Goal: Information Seeking & Learning: Learn about a topic

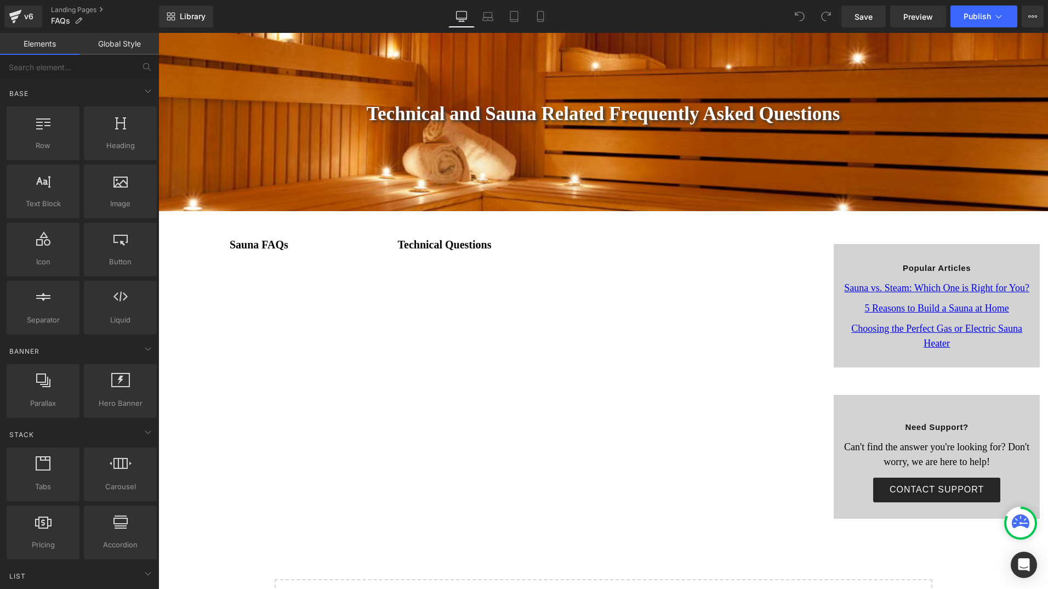
scroll to position [219, 0]
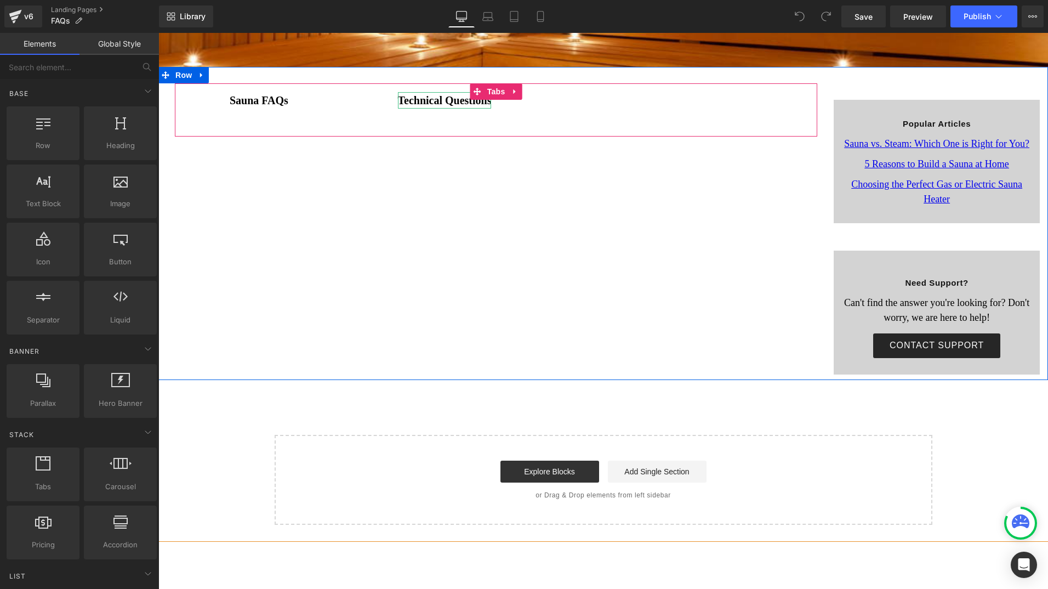
click at [449, 102] on strong "Technical Questions" at bounding box center [445, 100] width 94 height 12
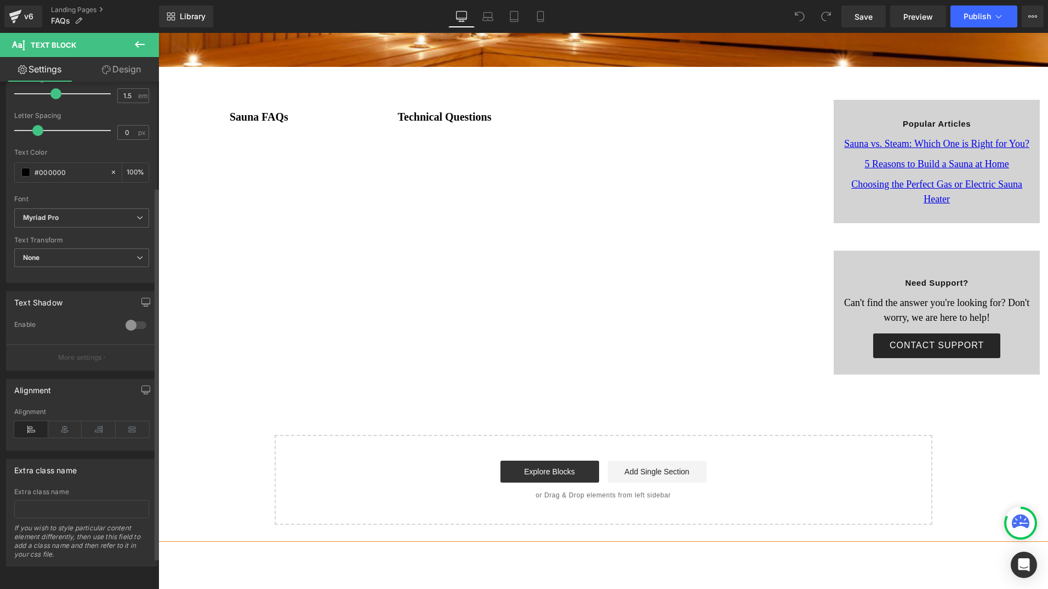
scroll to position [186, 0]
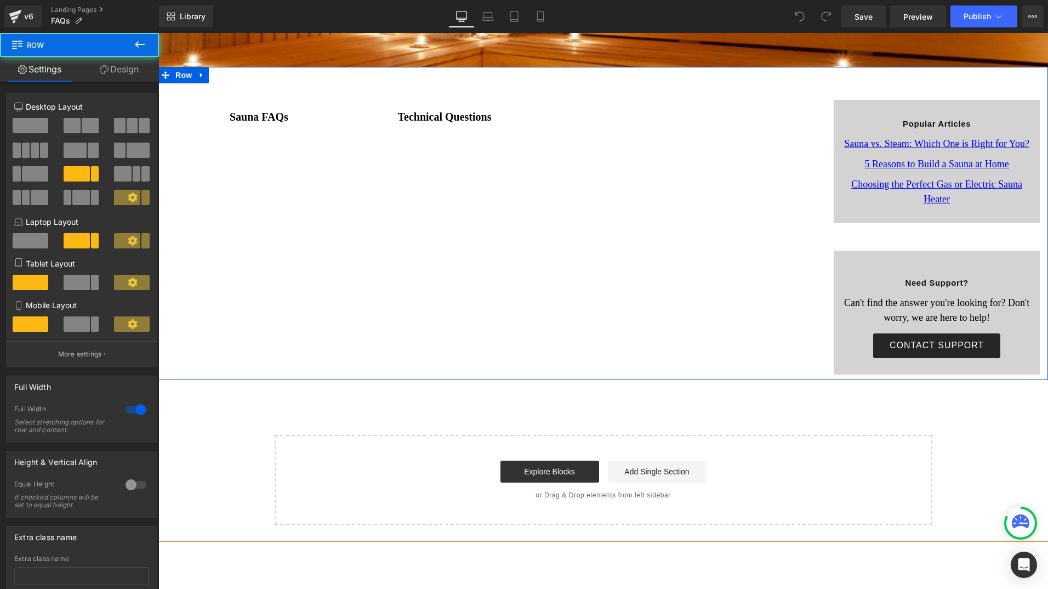
click at [528, 350] on div "Sauna FAQs Text Block Technical Questions Text Block IS AN INFRARED OR FAR INFR…" at bounding box center [602, 223] width 889 height 313
click at [534, 255] on div "Sauna FAQs Text Block Technical Questions Text Block IS AN INFRARED OR FAR INFR…" at bounding box center [602, 223] width 889 height 313
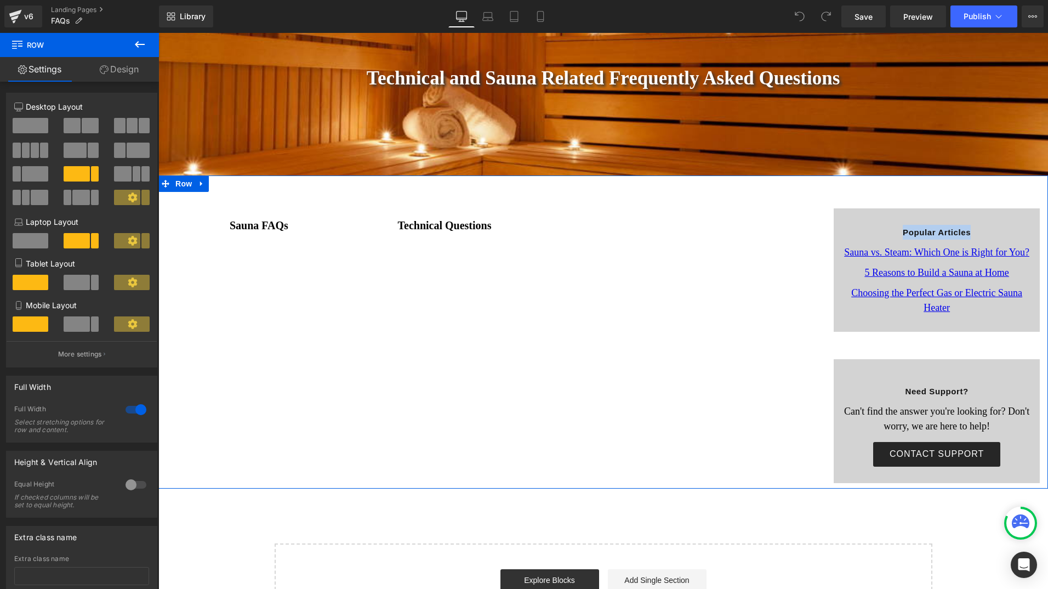
scroll to position [110, 0]
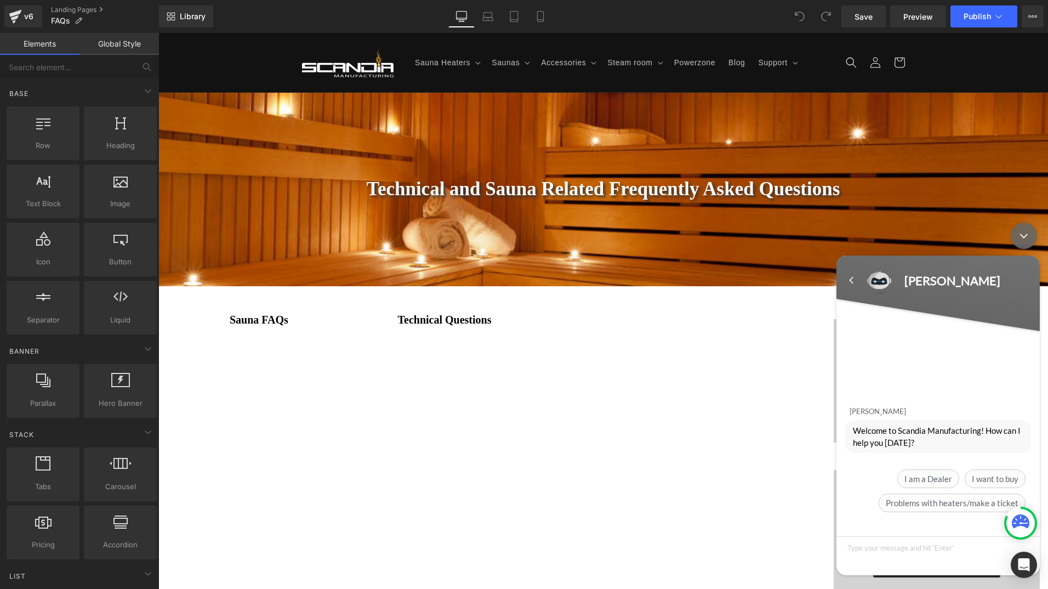
click at [1020, 232] on div "Minimize live chat window" at bounding box center [1024, 235] width 26 height 26
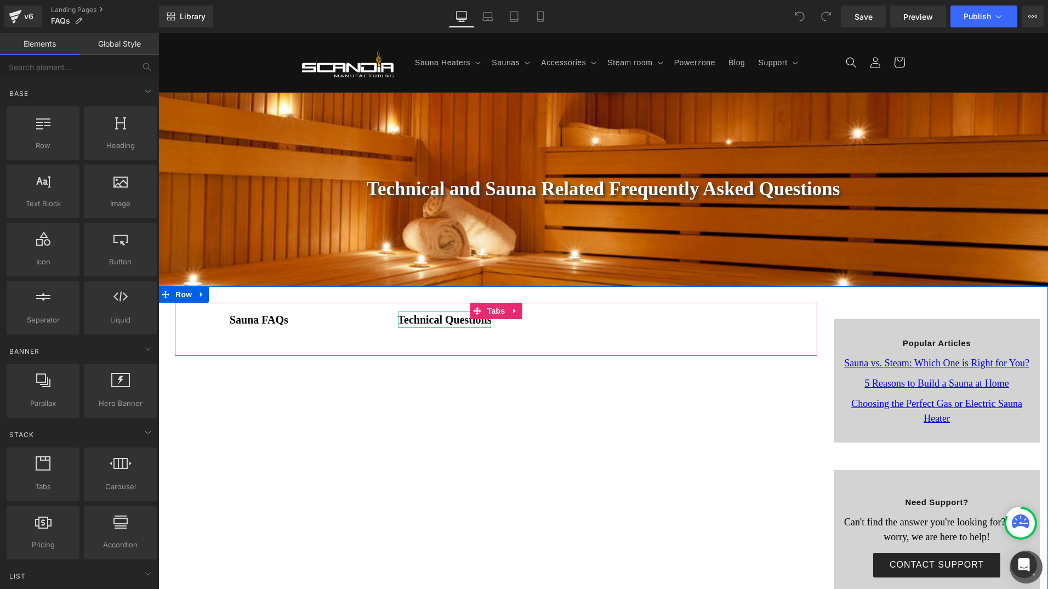
click at [448, 321] on strong "Technical Questions" at bounding box center [445, 319] width 94 height 12
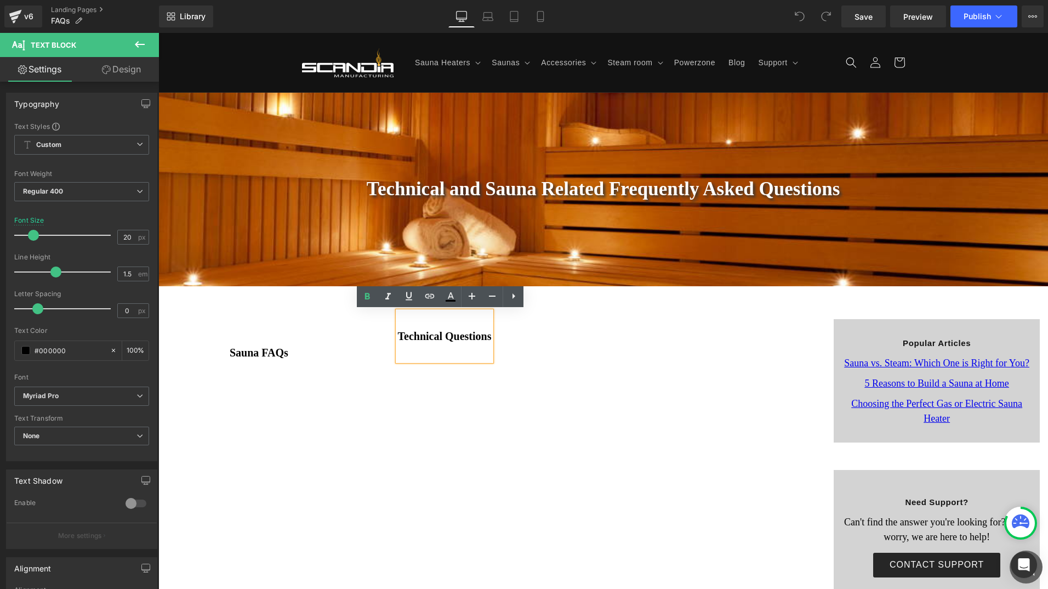
click at [512, 452] on div "Sauna FAQs Text Block Technical Questions Text Block IS AN INFRARED OR FAR INFR…" at bounding box center [602, 442] width 889 height 313
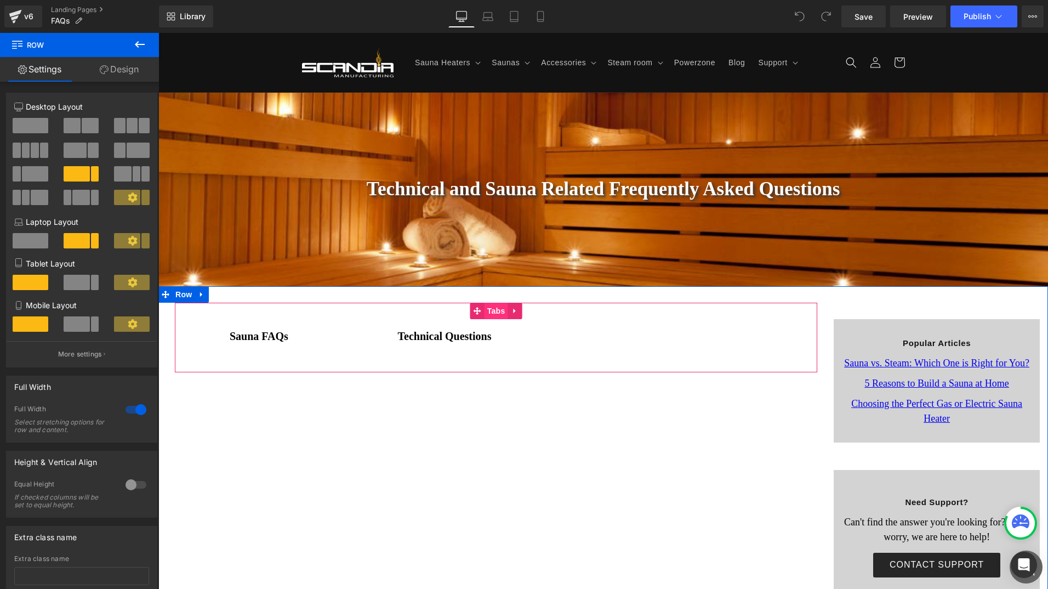
click at [493, 312] on div "Sauna FAQs Text Block Technical Questions Text Block IS AN INFRARED OR FAR INFR…" at bounding box center [496, 338] width 642 height 70
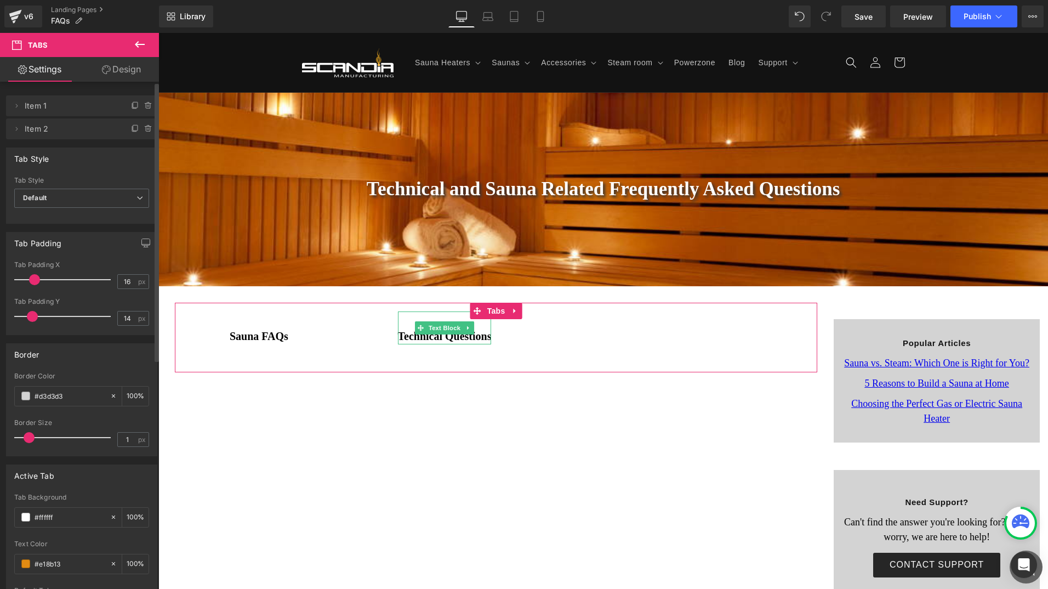
click at [81, 126] on span "Item 2" at bounding box center [71, 128] width 92 height 21
click at [17, 130] on icon at bounding box center [16, 128] width 9 height 9
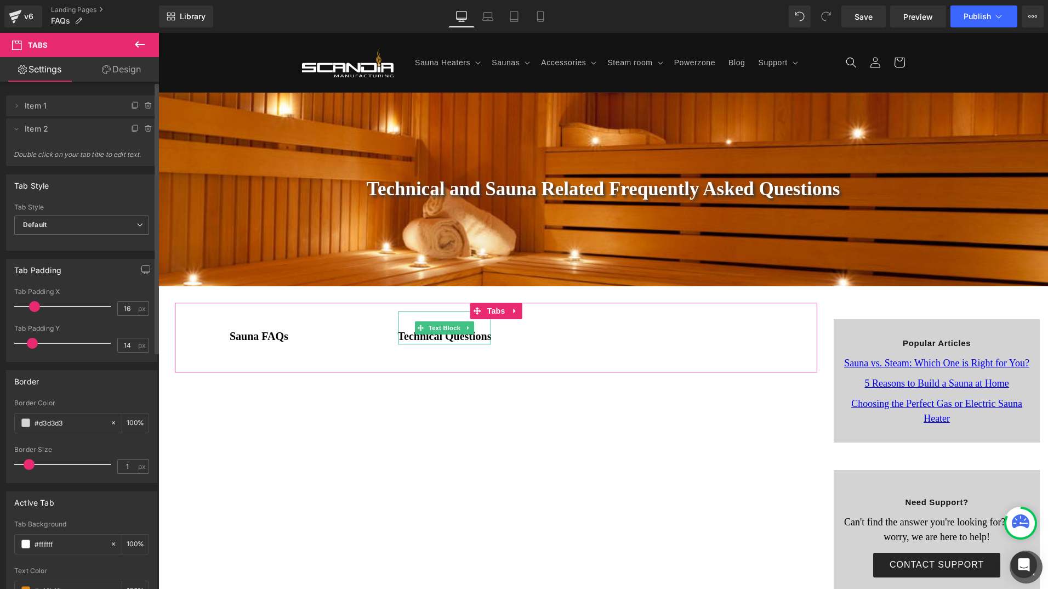
click at [42, 129] on span "Item 2" at bounding box center [71, 128] width 92 height 21
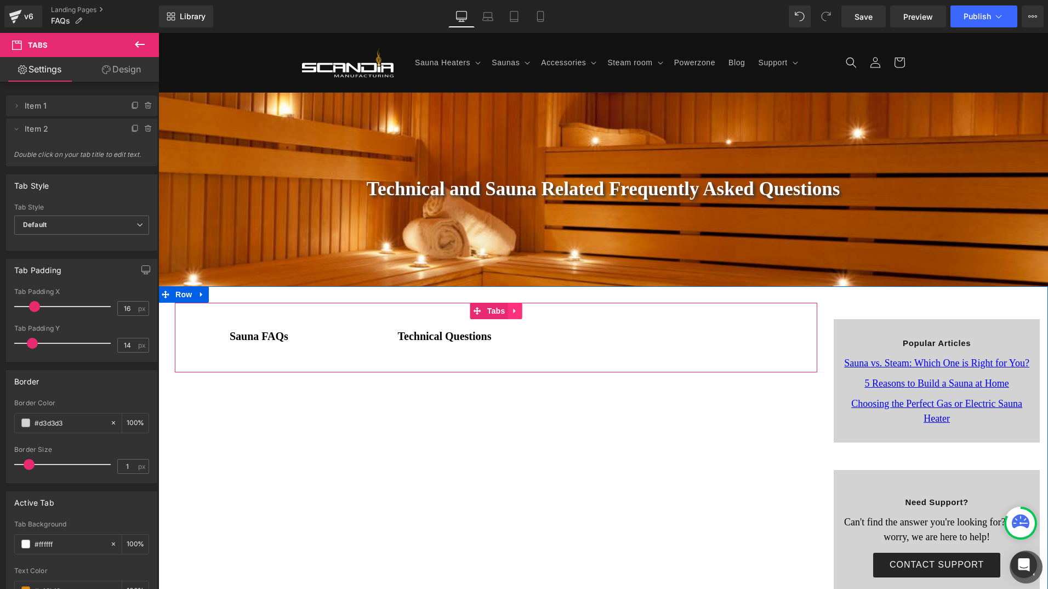
click at [512, 313] on icon at bounding box center [515, 310] width 8 height 8
click at [537, 308] on link at bounding box center [536, 311] width 14 height 16
click at [444, 339] on strong "Technical Questions" at bounding box center [445, 336] width 94 height 12
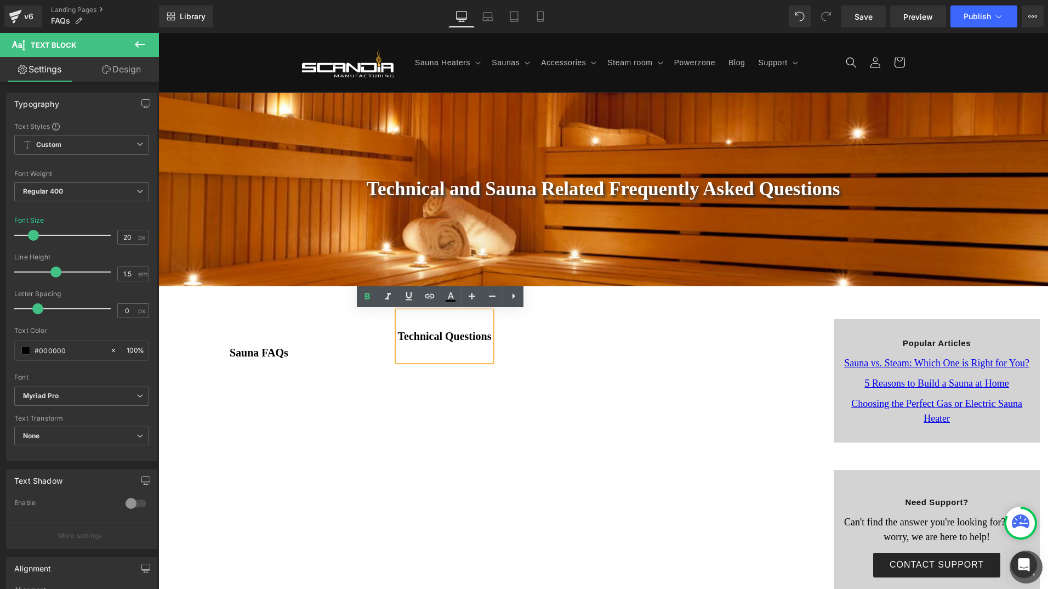
click at [332, 461] on div "Sauna FAQs Text Block Technical Questions Text Block IS AN INFRARED OR FAR INFR…" at bounding box center [602, 442] width 889 height 313
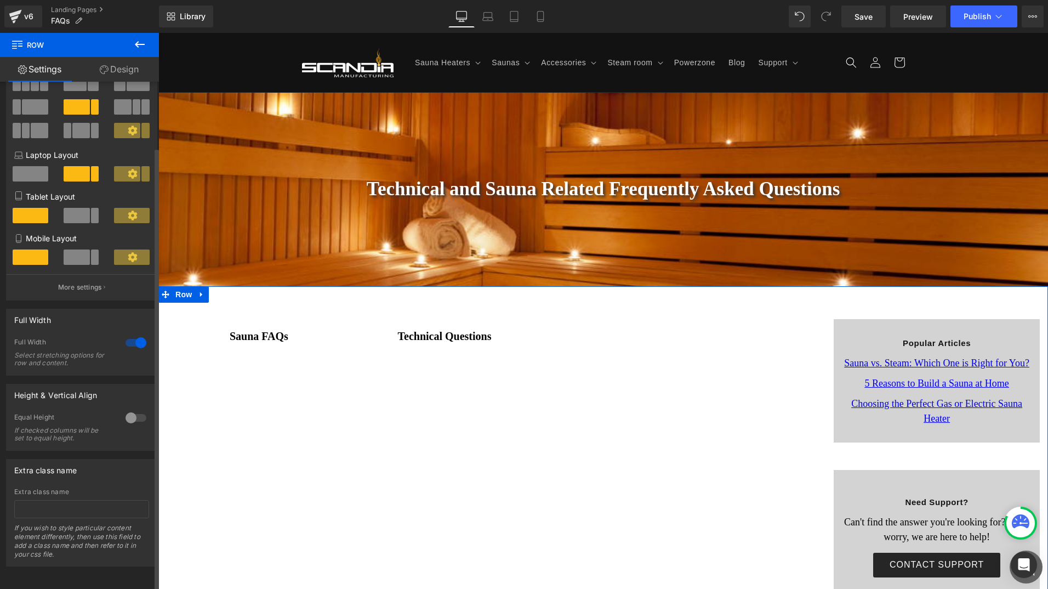
scroll to position [75, 0]
click at [323, 443] on div "Sauna FAQs Text Block Technical Questions Text Block IS AN INFRARED OR FAR INFR…" at bounding box center [602, 442] width 889 height 313
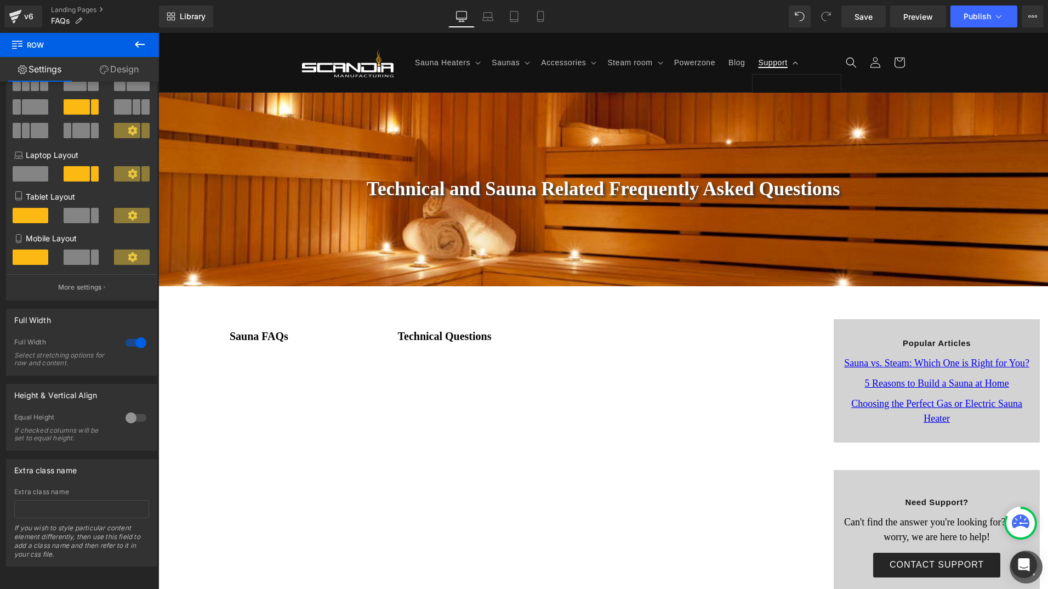
click at [792, 61] on icon at bounding box center [794, 62] width 5 height 3
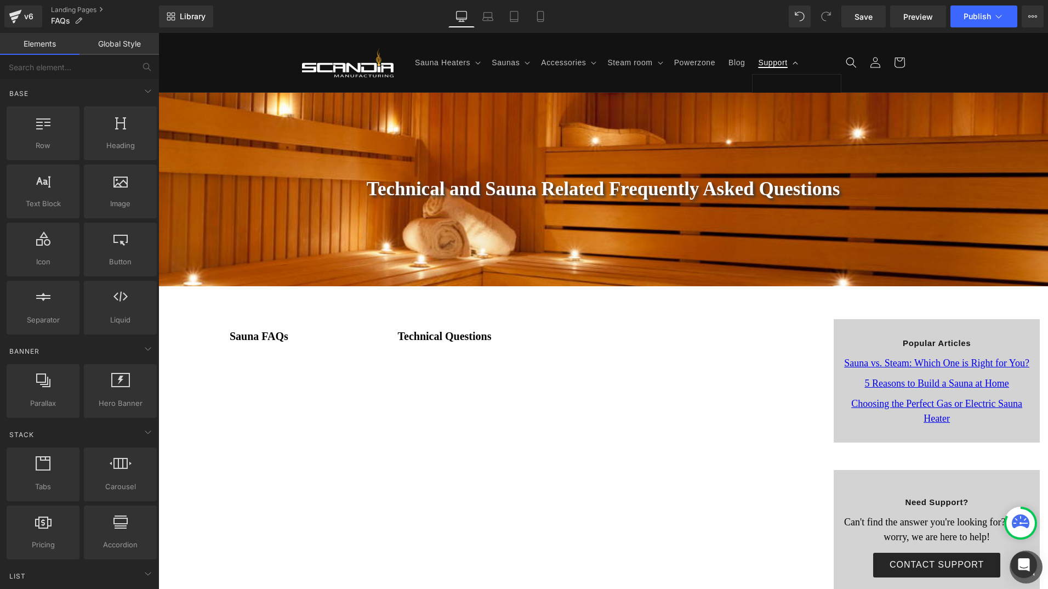
click at [768, 64] on span "Support" at bounding box center [772, 63] width 29 height 10
click at [792, 64] on icon at bounding box center [794, 62] width 5 height 3
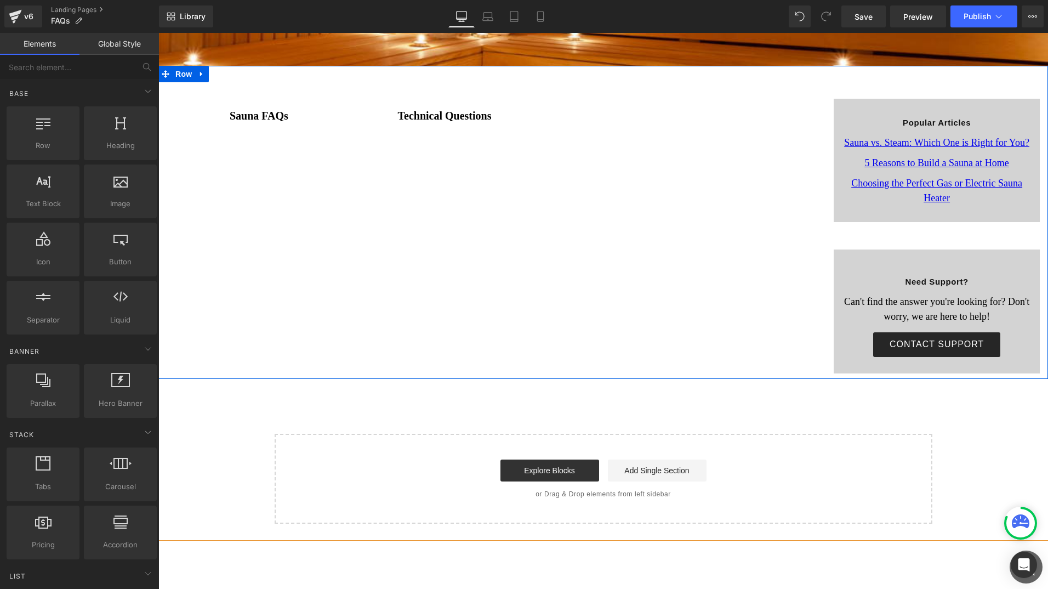
scroll to position [219, 0]
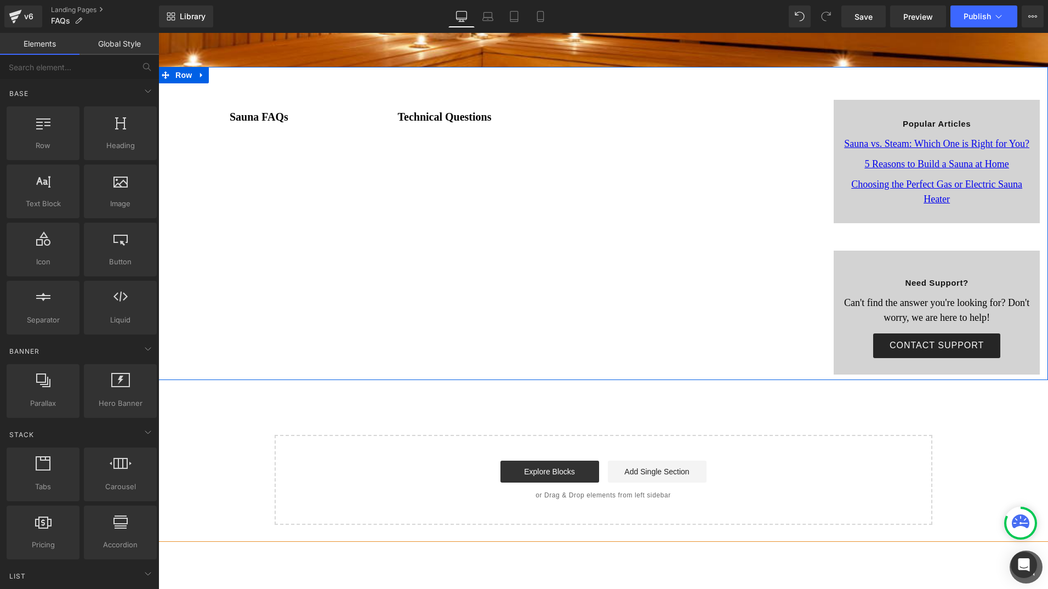
click at [464, 252] on div "Sauna FAQs Text Block Technical Questions Text Block IS AN INFRARED OR FAR INFR…" at bounding box center [602, 223] width 889 height 313
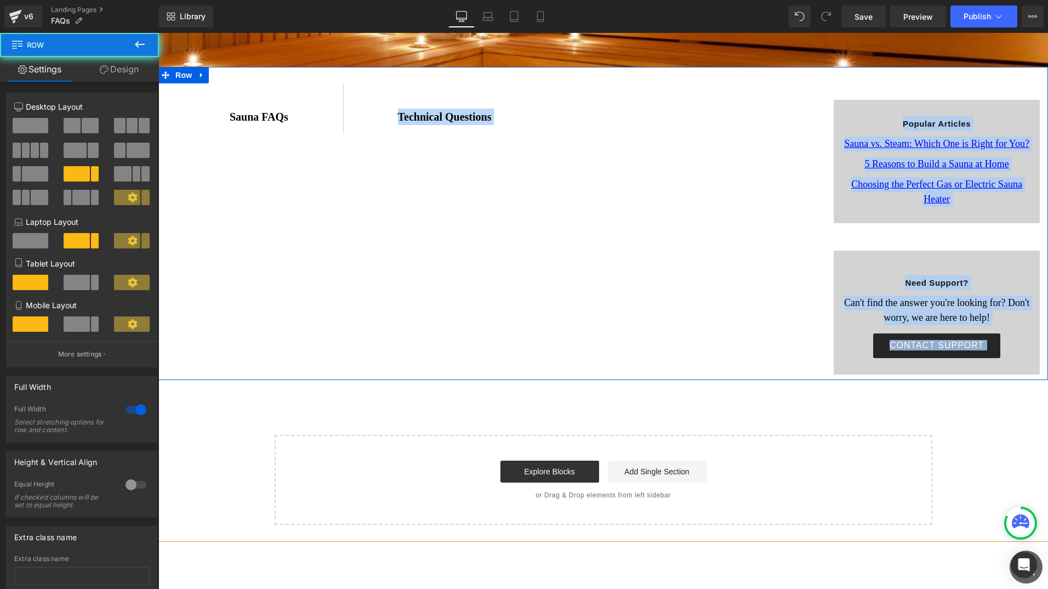
drag, startPoint x: 277, startPoint y: 184, endPoint x: 525, endPoint y: 293, distance: 271.4
click at [525, 293] on div "Sauna FAQs Text Block Technical Questions Text Block IS AN INFRARED OR FAR INFR…" at bounding box center [602, 223] width 889 height 313
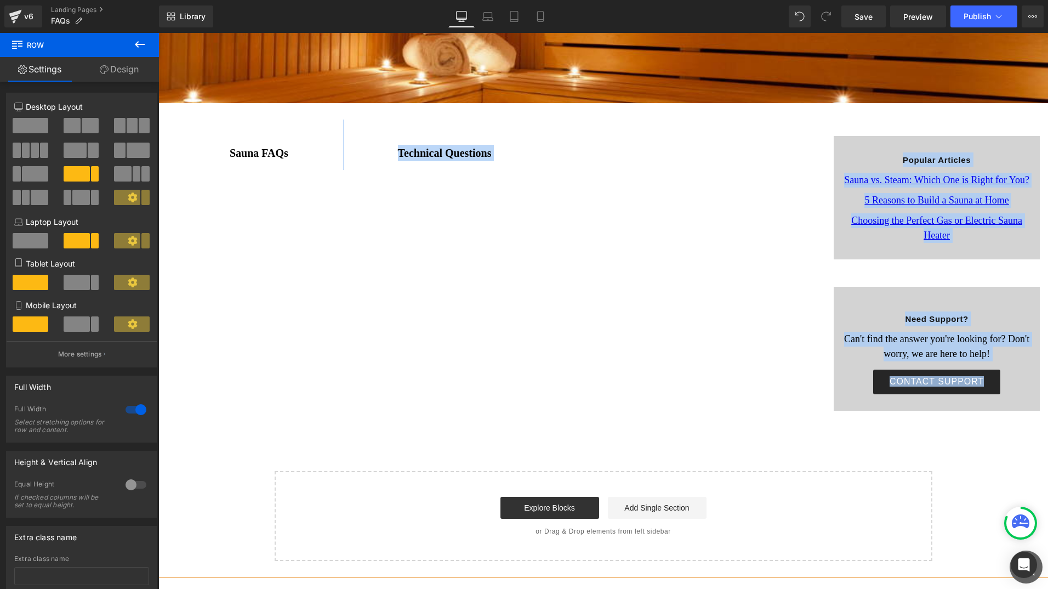
scroll to position [164, 0]
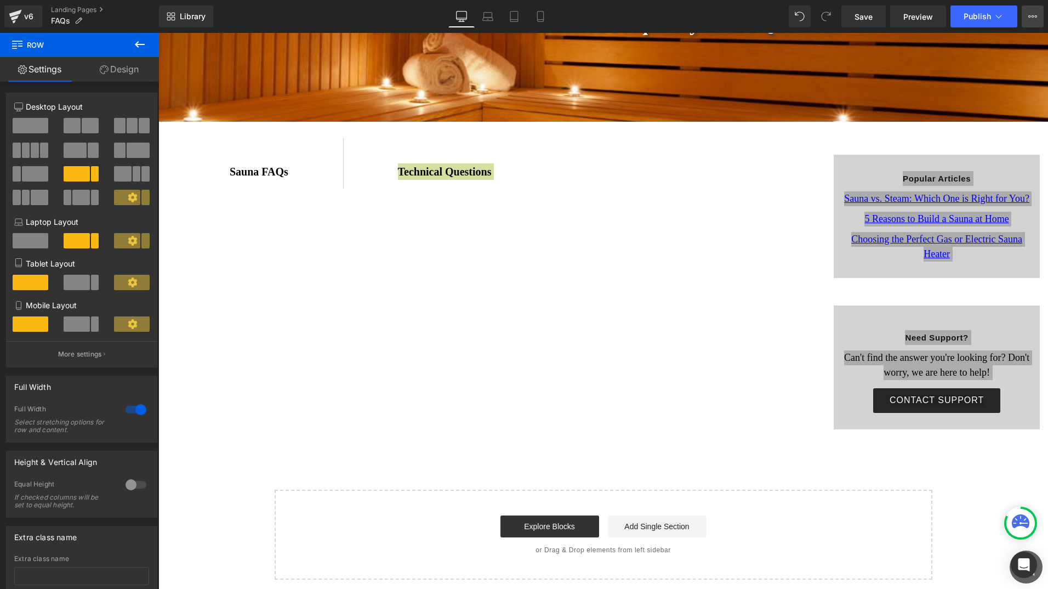
click at [1028, 18] on icon at bounding box center [1032, 16] width 9 height 9
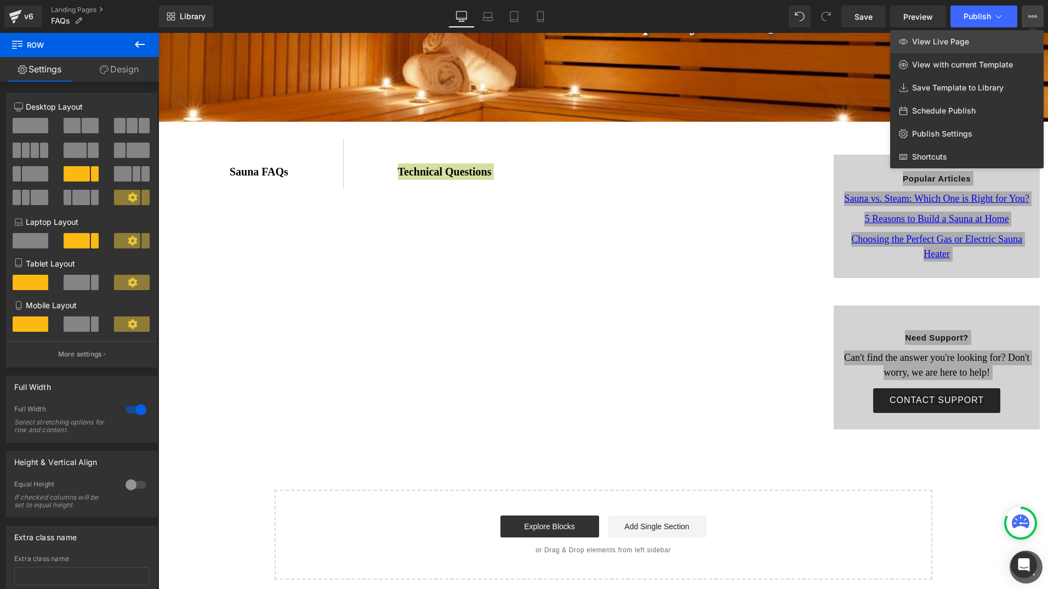
click at [963, 45] on span "View Live Page" at bounding box center [940, 42] width 57 height 10
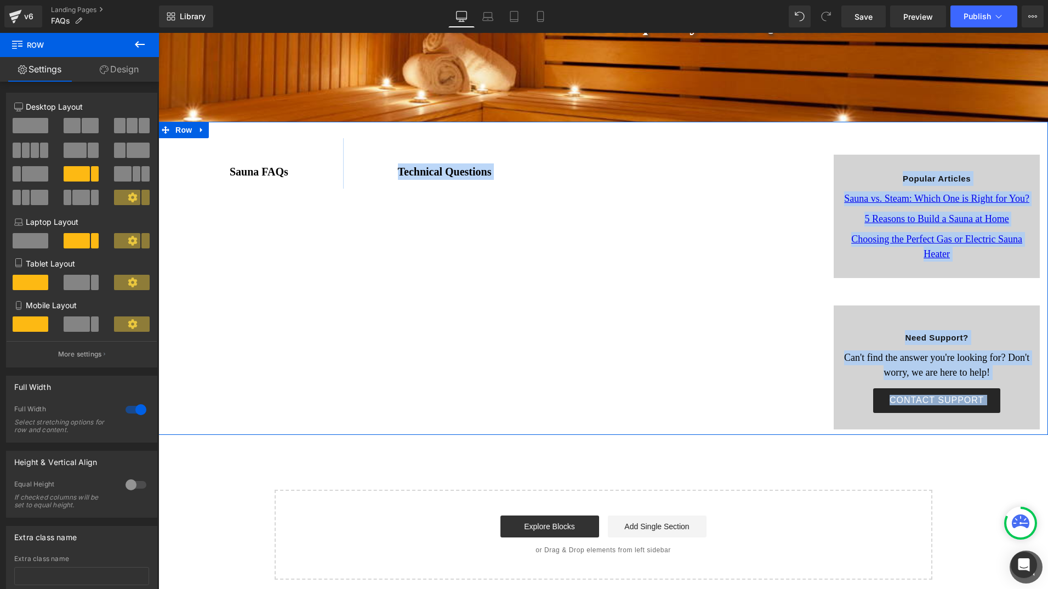
click at [424, 292] on div "Sauna FAQs Text Block Technical Questions Text Block IS AN INFRARED OR FAR INFR…" at bounding box center [602, 278] width 889 height 313
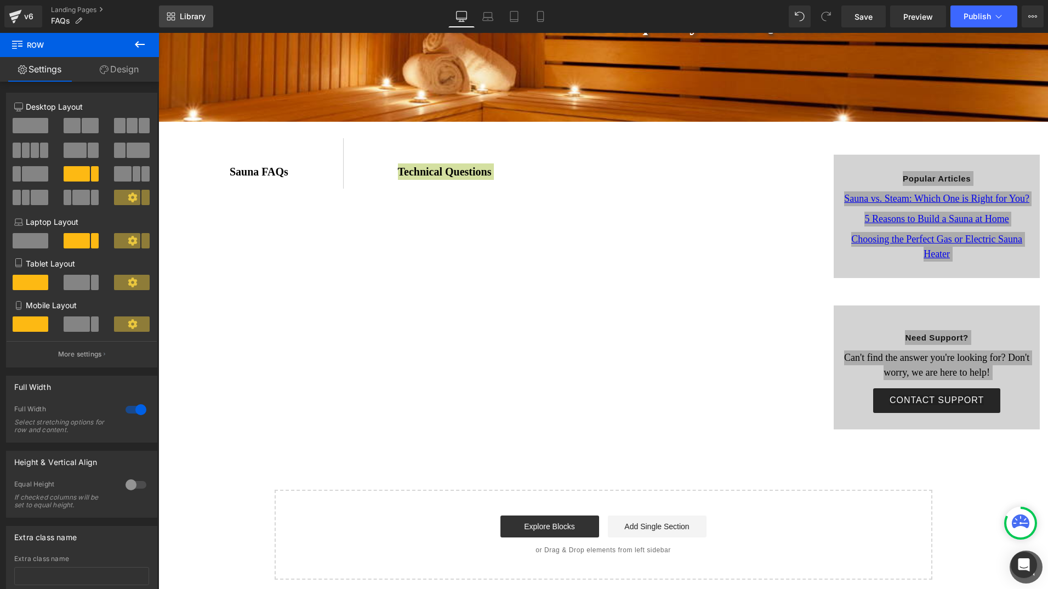
click at [192, 10] on link "Library" at bounding box center [186, 16] width 54 height 22
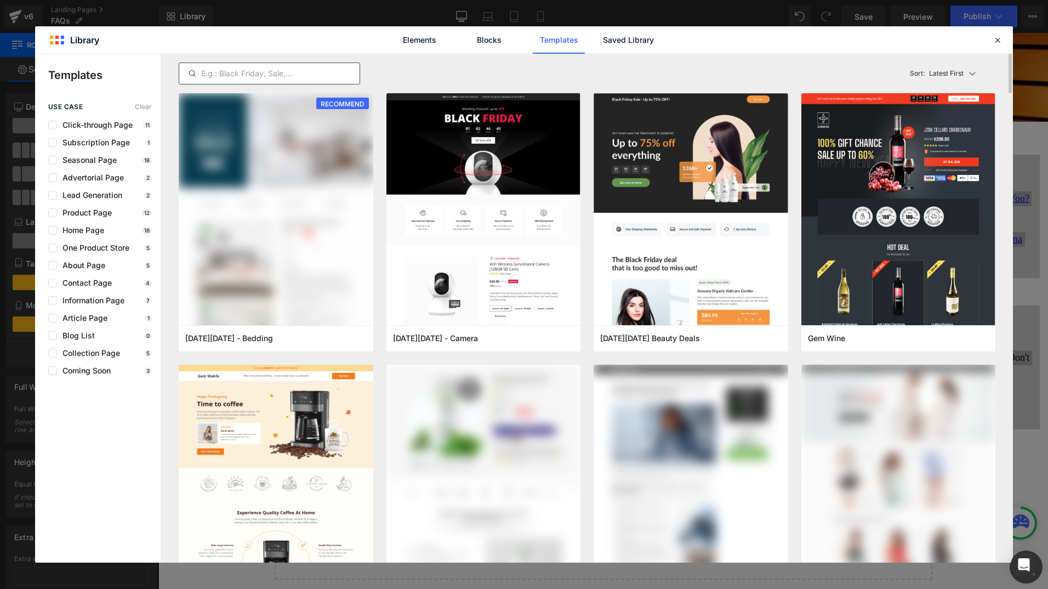
click at [265, 72] on input "text" at bounding box center [269, 73] width 180 height 13
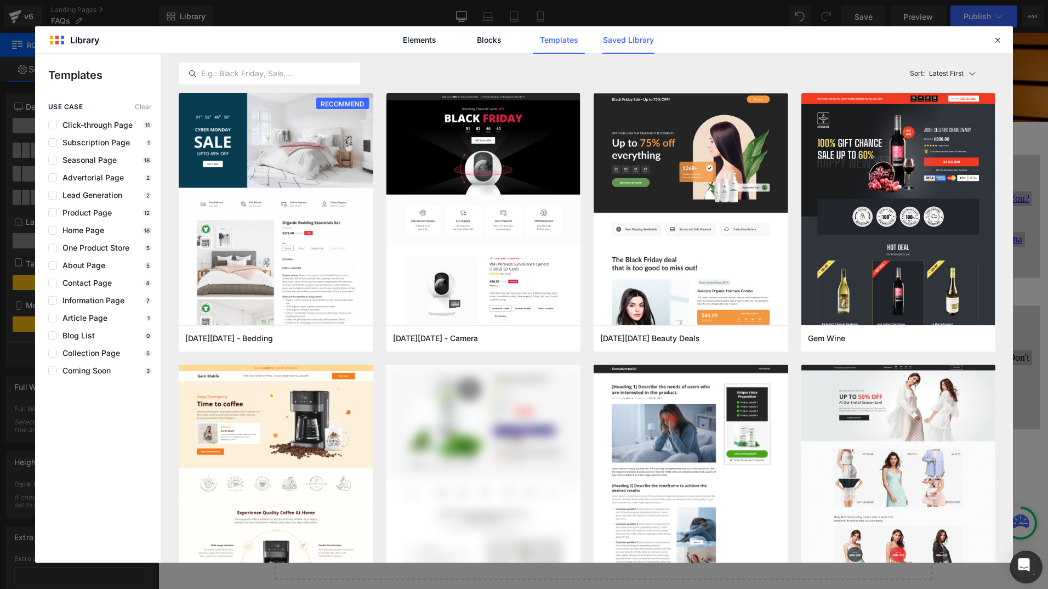
click at [617, 36] on link "Saved Library" at bounding box center [628, 39] width 52 height 27
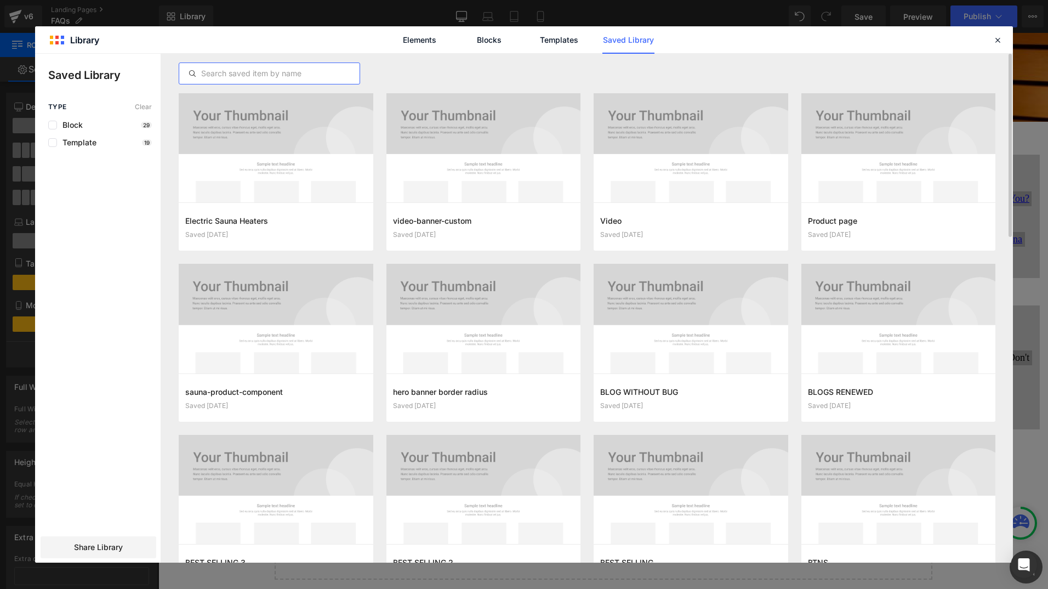
click at [265, 67] on input "text" at bounding box center [269, 73] width 180 height 13
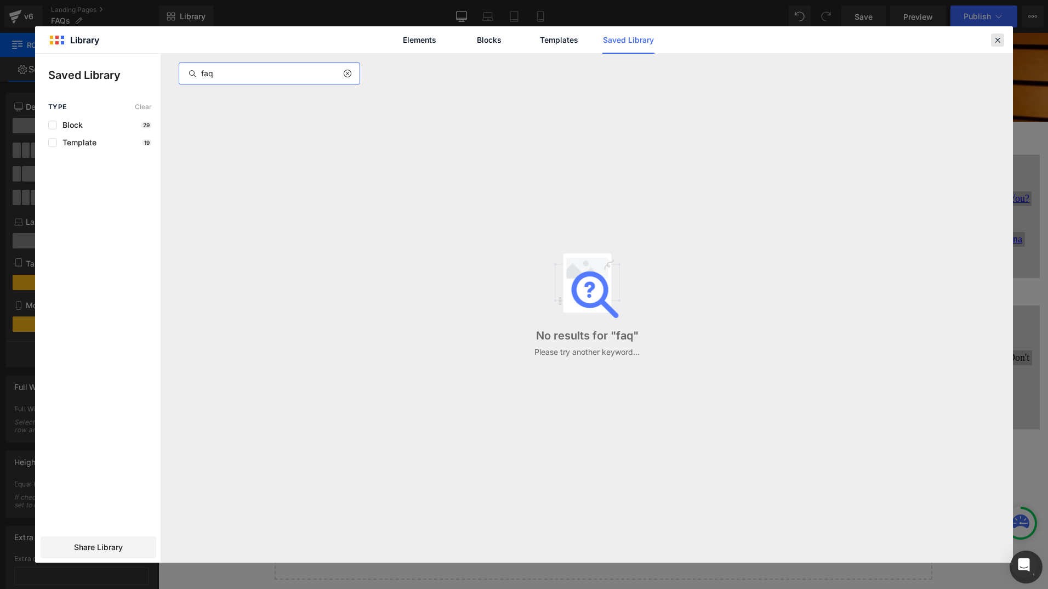
type input "faq"
drag, startPoint x: 1001, startPoint y: 36, endPoint x: 839, endPoint y: 7, distance: 164.3
click at [1001, 36] on icon at bounding box center [997, 40] width 10 height 10
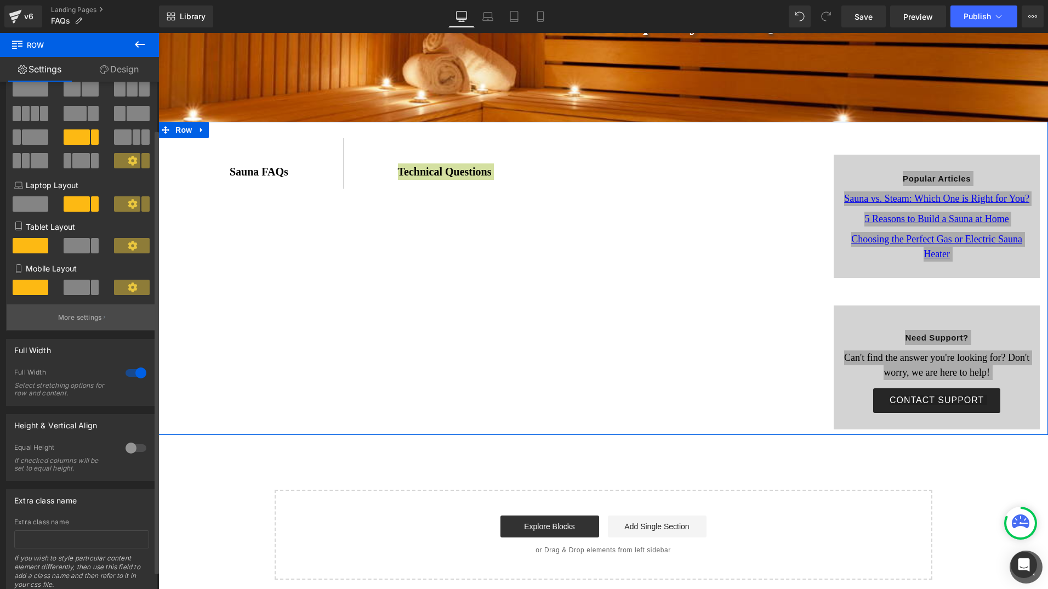
scroll to position [75, 0]
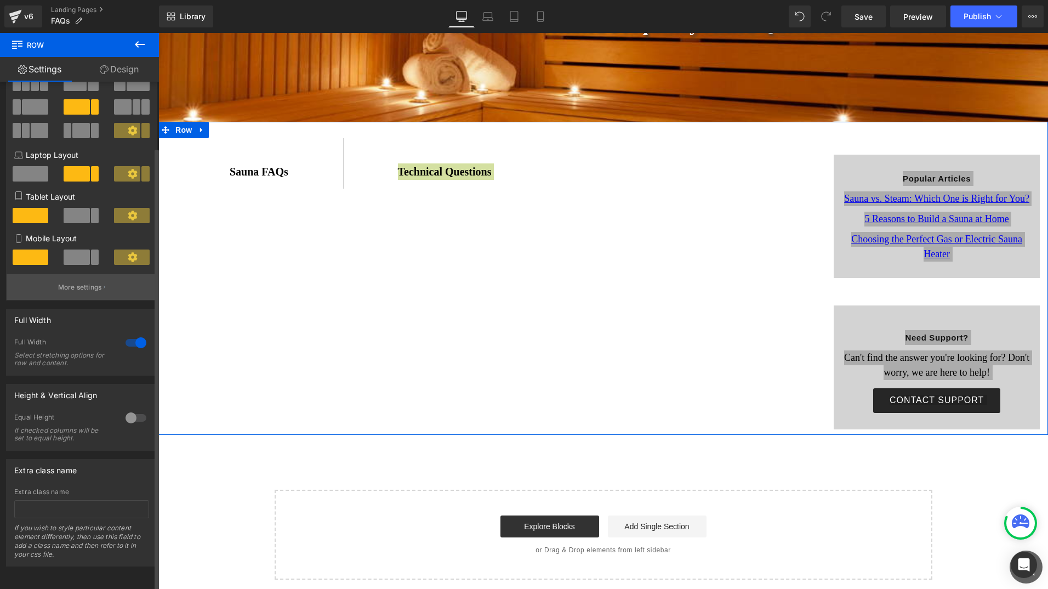
click at [88, 274] on button "More settings" at bounding box center [82, 287] width 150 height 26
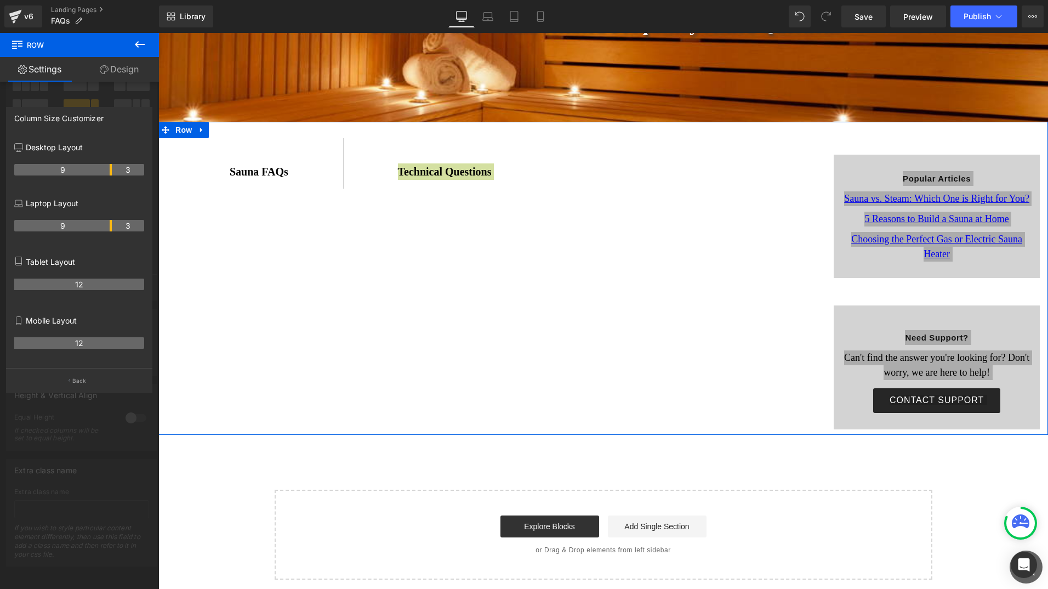
click at [58, 412] on div at bounding box center [79, 313] width 159 height 561
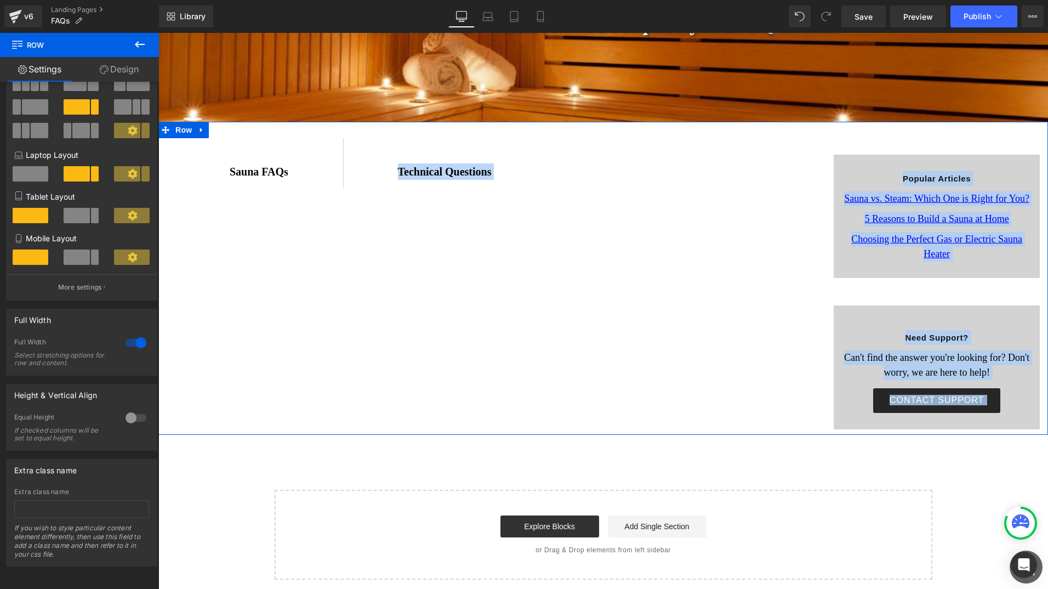
click at [436, 271] on div "Sauna FAQs Text Block Technical Questions Text Block IS AN INFRARED OR FAR INFR…" at bounding box center [602, 278] width 889 height 313
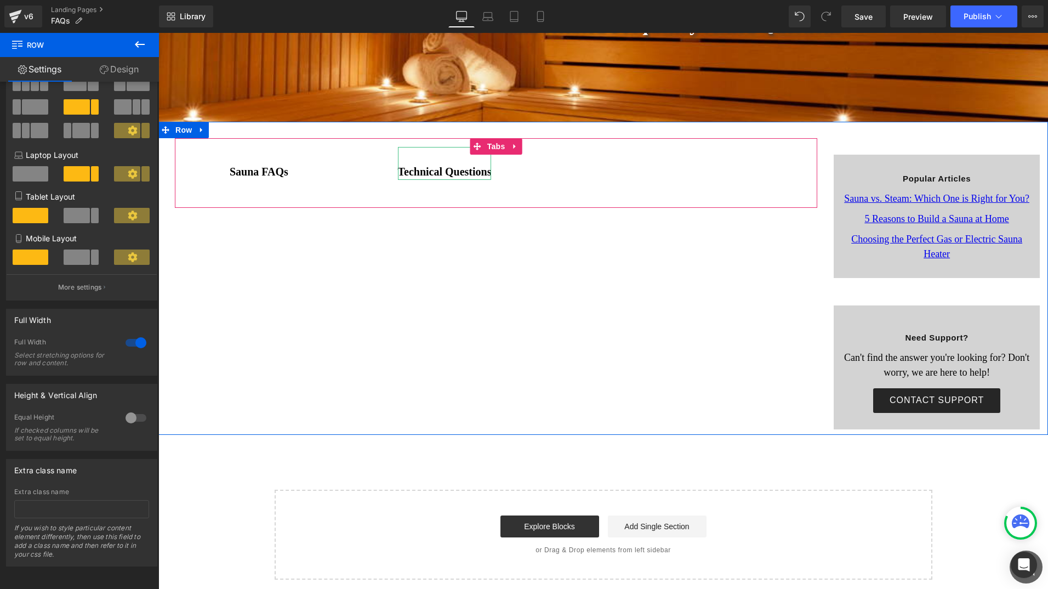
click at [447, 175] on strong "Technical Questions" at bounding box center [445, 172] width 94 height 12
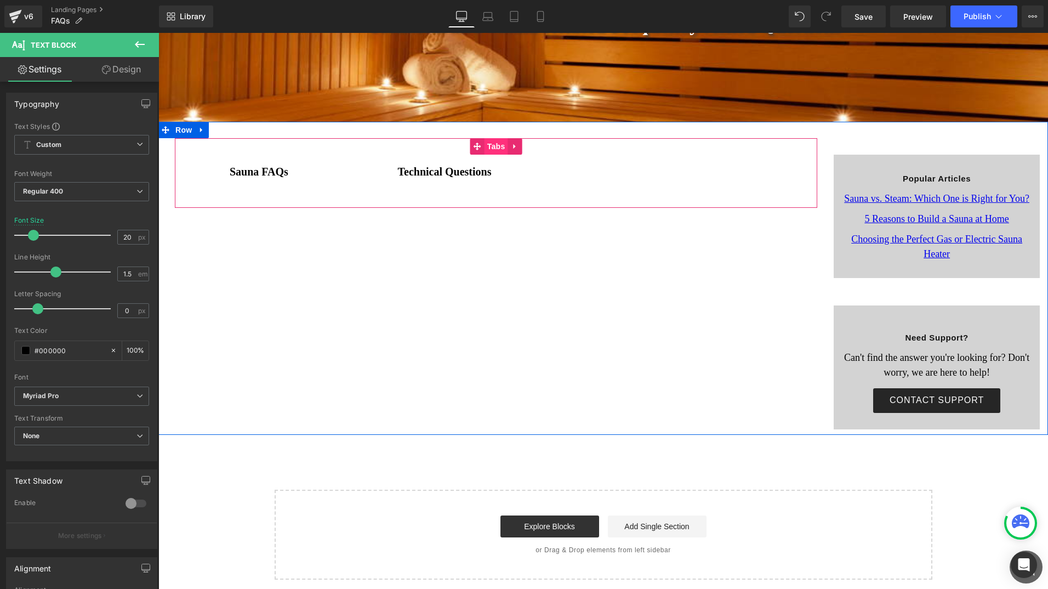
click at [489, 142] on span "Tabs" at bounding box center [496, 146] width 24 height 16
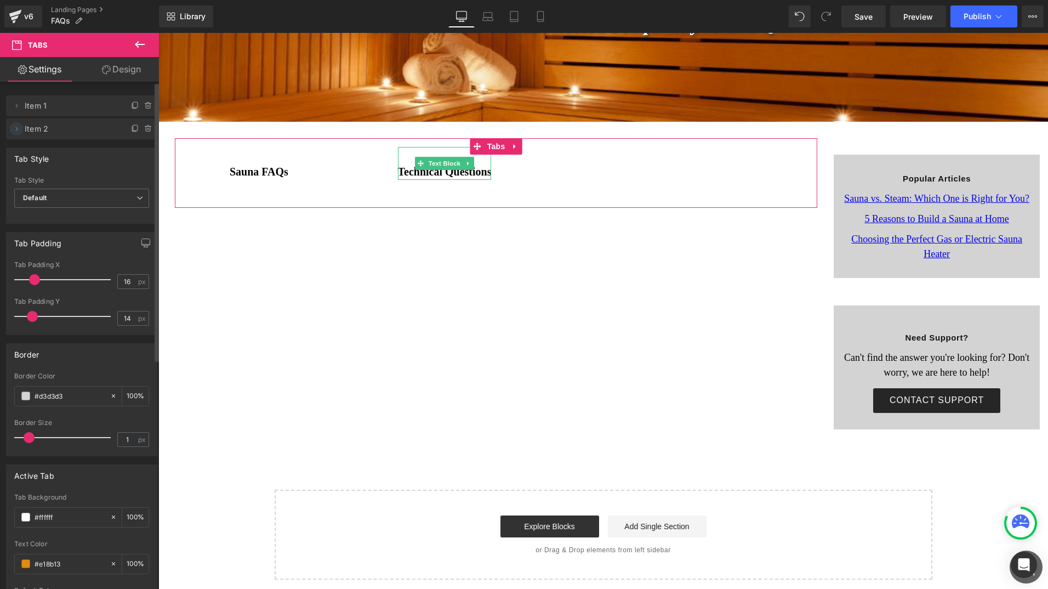
click at [20, 132] on icon at bounding box center [16, 128] width 9 height 9
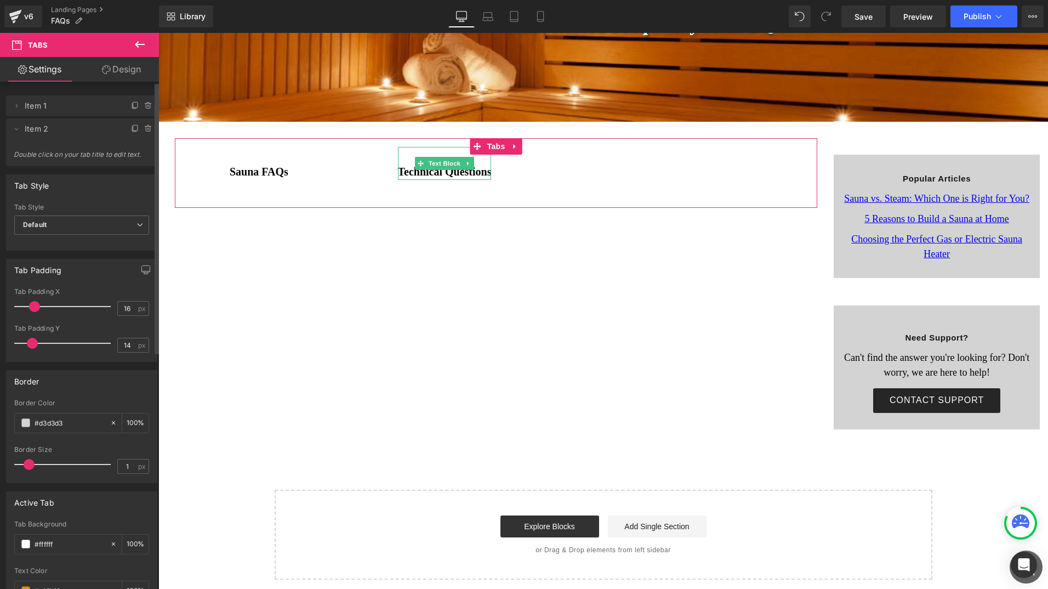
click at [64, 128] on span "Item 2" at bounding box center [71, 128] width 92 height 21
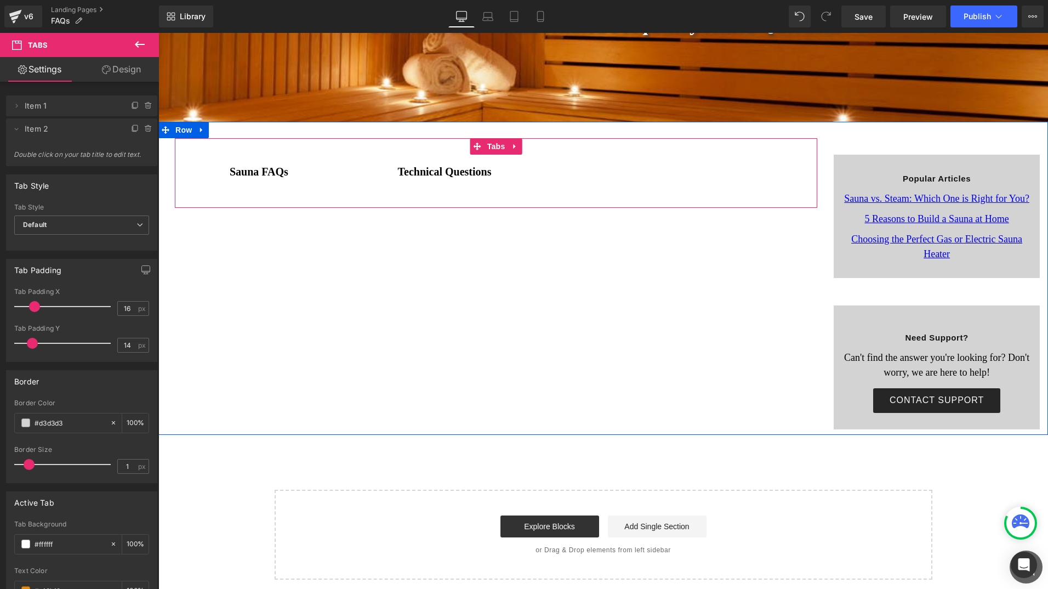
click at [324, 174] on span "Sauna FAQs Text Block" at bounding box center [259, 172] width 168 height 34
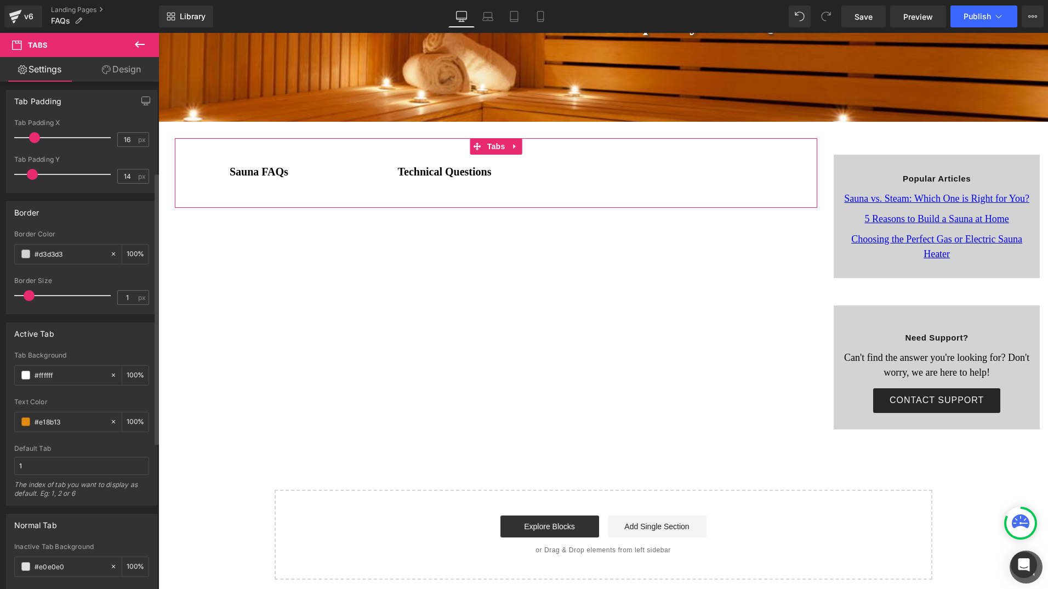
scroll to position [0, 0]
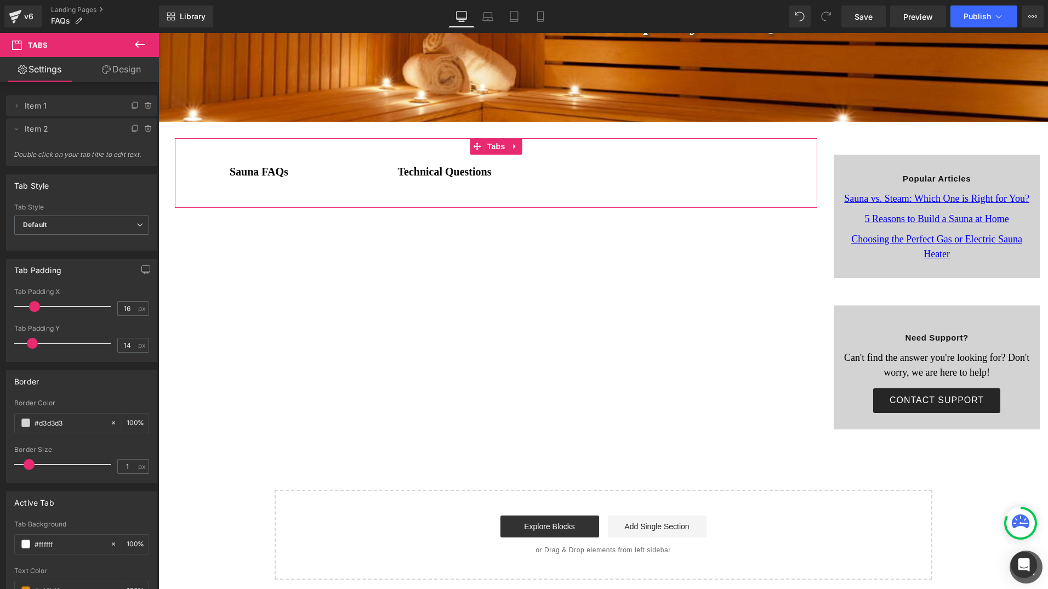
click at [121, 65] on link "Design" at bounding box center [121, 69] width 79 height 25
